Goal: Information Seeking & Learning: Learn about a topic

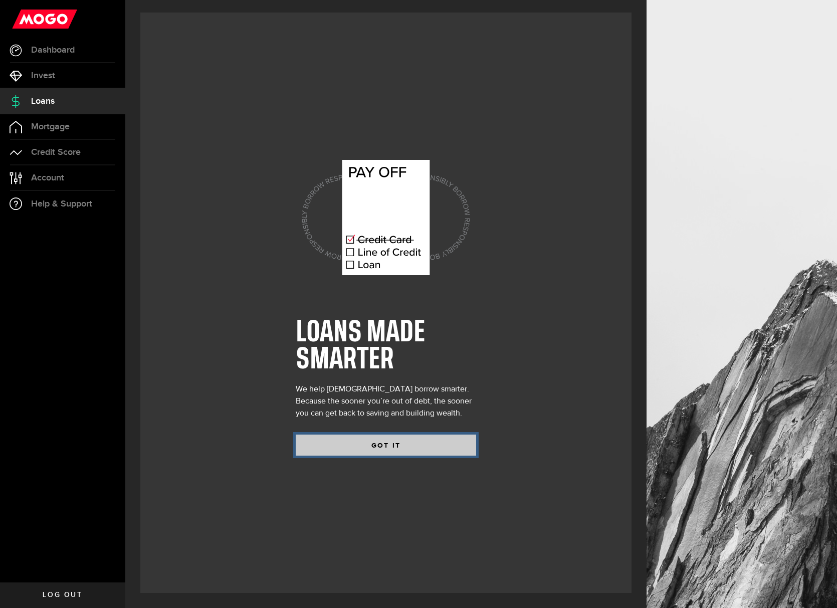
click at [357, 451] on button "GOT IT" at bounding box center [386, 444] width 180 height 21
click at [371, 447] on button "GOT IT" at bounding box center [386, 444] width 180 height 21
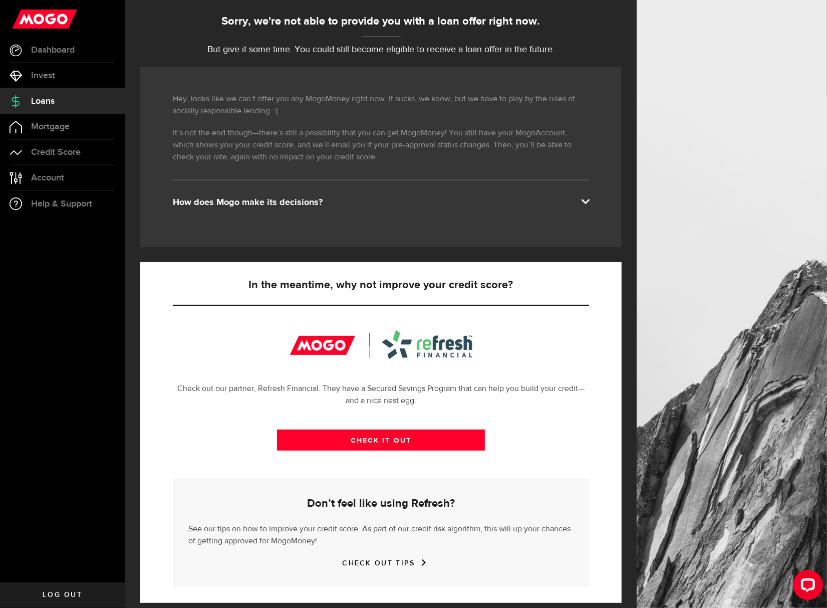
scroll to position [116, 0]
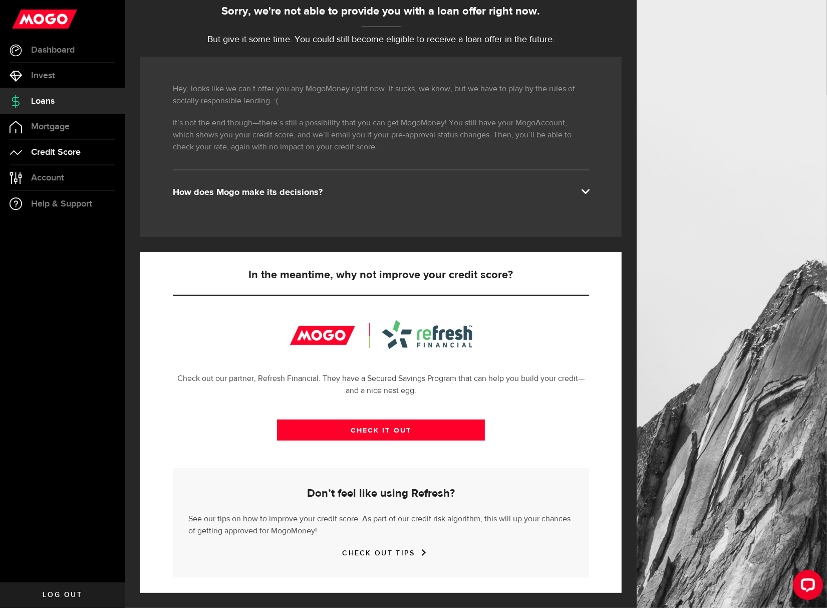
click at [64, 149] on span "Credit Score" at bounding box center [56, 152] width 50 height 9
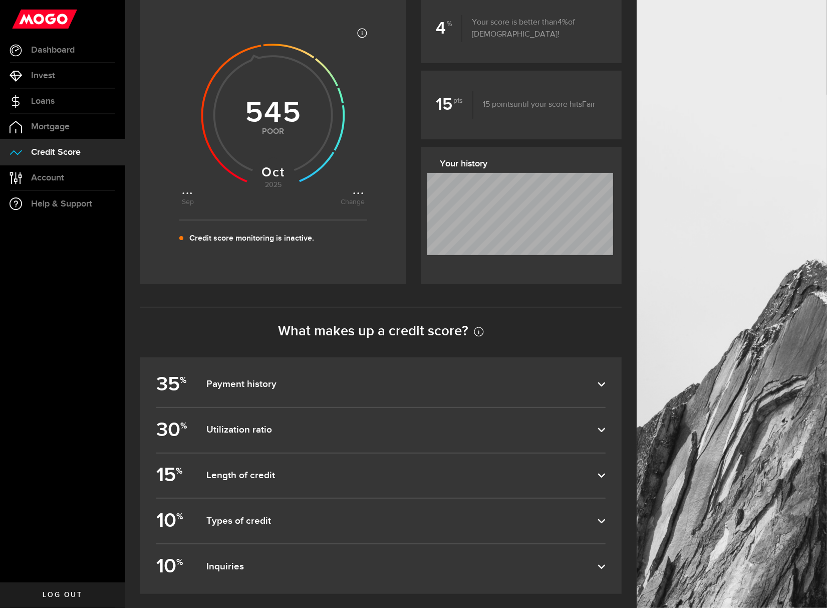
scroll to position [188, 0]
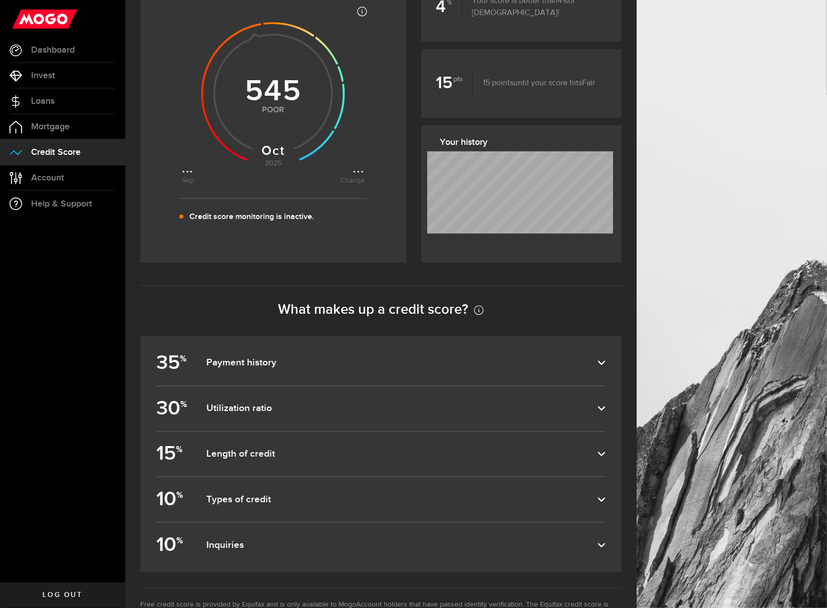
click at [280, 360] on dfn "Payment history" at bounding box center [401, 363] width 391 height 12
click at [0, 0] on input "35 % Payment history" at bounding box center [0, 0] width 0 height 0
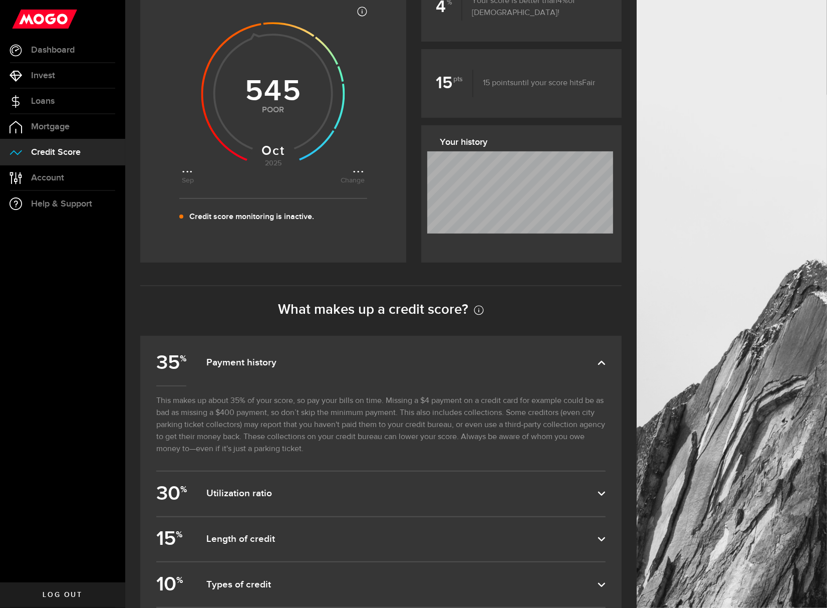
click at [281, 360] on dfn "Payment history" at bounding box center [401, 363] width 391 height 12
click at [0, 0] on input "35 % Payment history" at bounding box center [0, 0] width 0 height 0
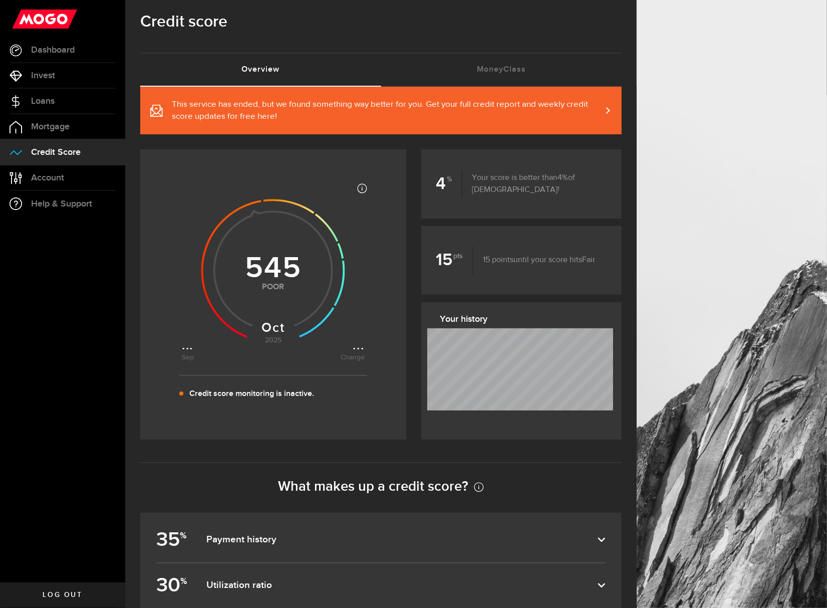
scroll to position [0, 0]
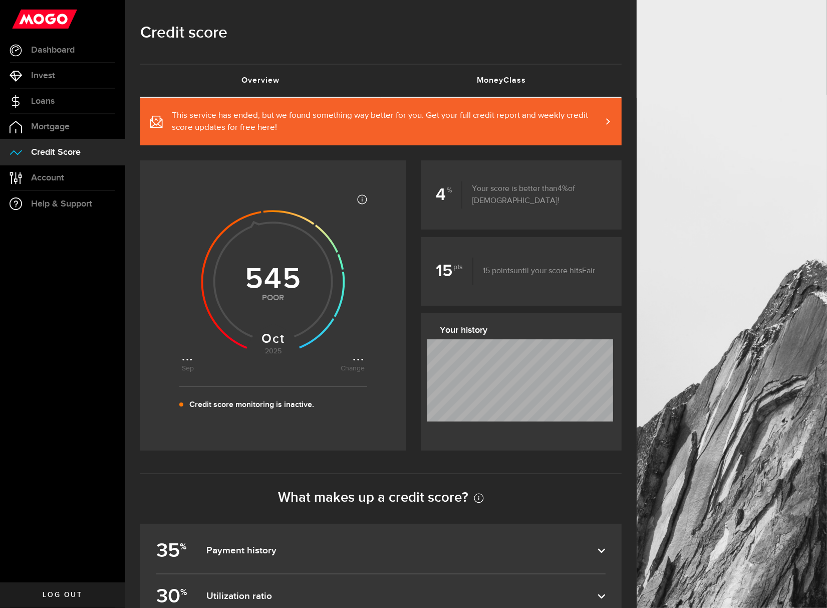
click at [485, 84] on link "MoneyClass (requires attention)" at bounding box center [501, 81] width 241 height 32
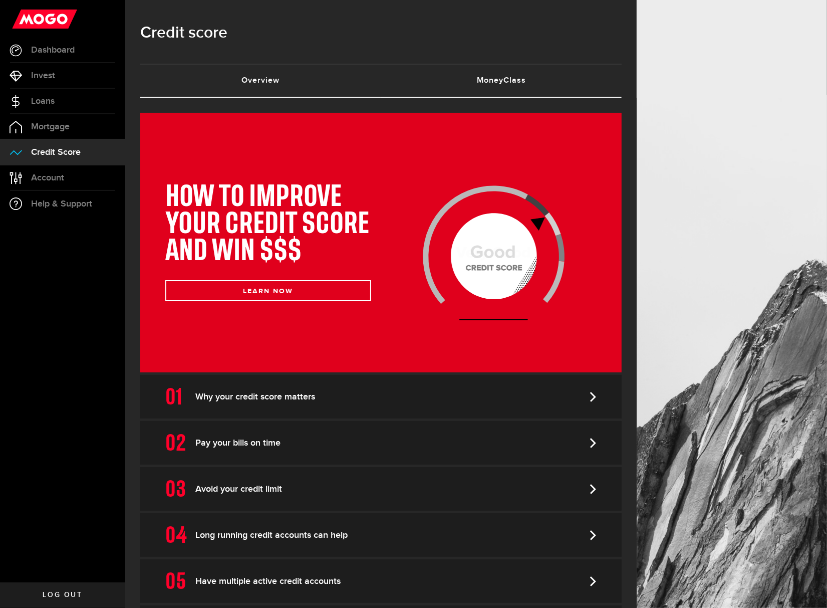
click at [277, 84] on link "Overview (requires attention)" at bounding box center [260, 81] width 241 height 32
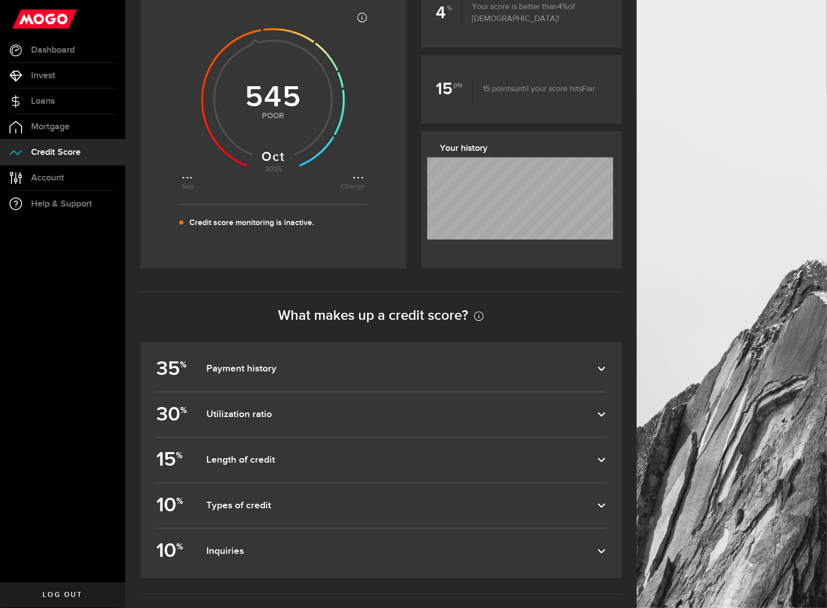
scroll to position [188, 0]
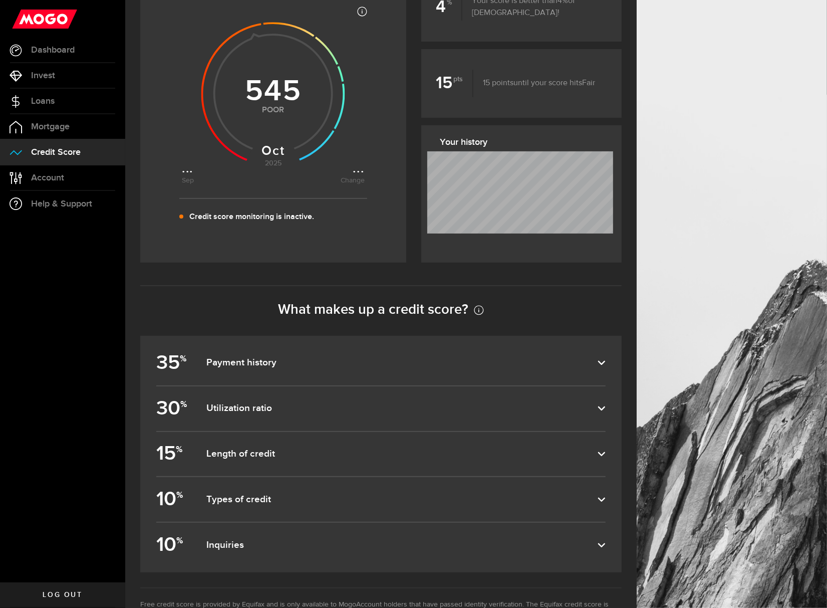
click at [271, 362] on dfn "Payment history" at bounding box center [401, 363] width 391 height 12
click at [0, 0] on input "35 % Payment history" at bounding box center [0, 0] width 0 height 0
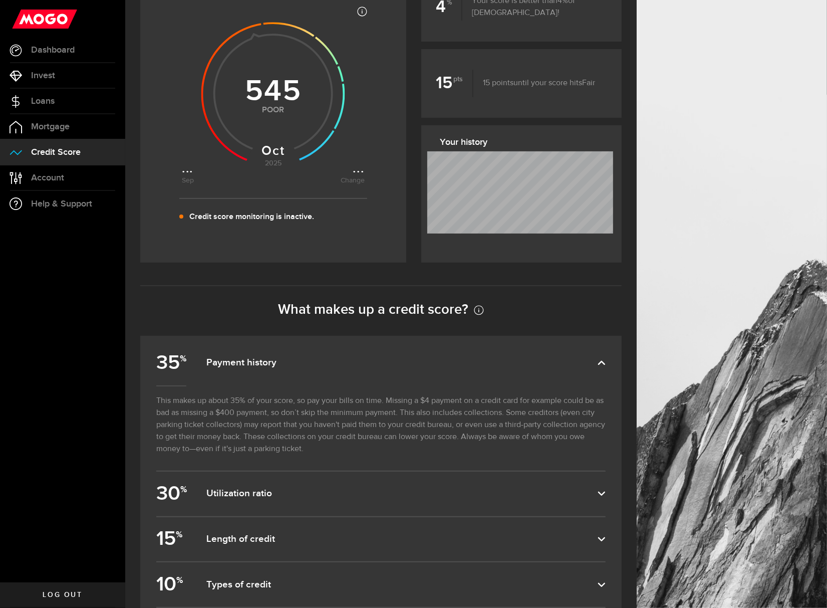
click at [269, 364] on dfn "Payment history" at bounding box center [401, 363] width 391 height 12
click at [0, 0] on input "35 % Payment history" at bounding box center [0, 0] width 0 height 0
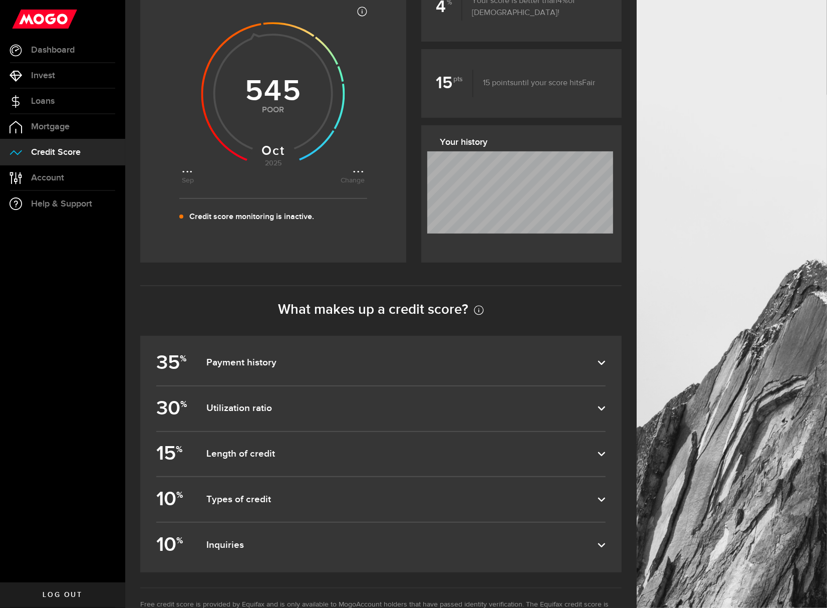
click at [269, 364] on dfn "Payment history" at bounding box center [401, 363] width 391 height 12
click at [0, 0] on input "35 % Payment history" at bounding box center [0, 0] width 0 height 0
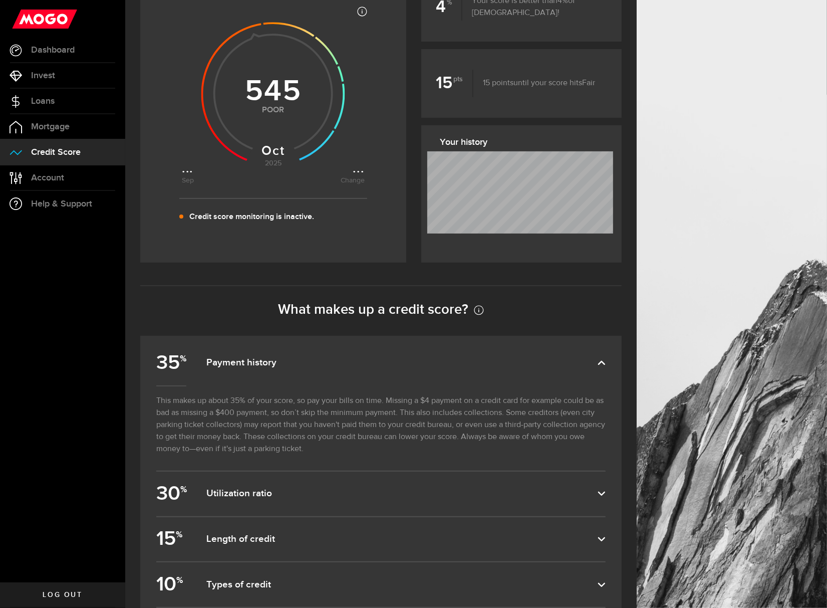
click at [265, 369] on dfn "Payment history" at bounding box center [401, 363] width 391 height 12
click at [0, 0] on input "35 % Payment history" at bounding box center [0, 0] width 0 height 0
